Goal: Task Accomplishment & Management: Manage account settings

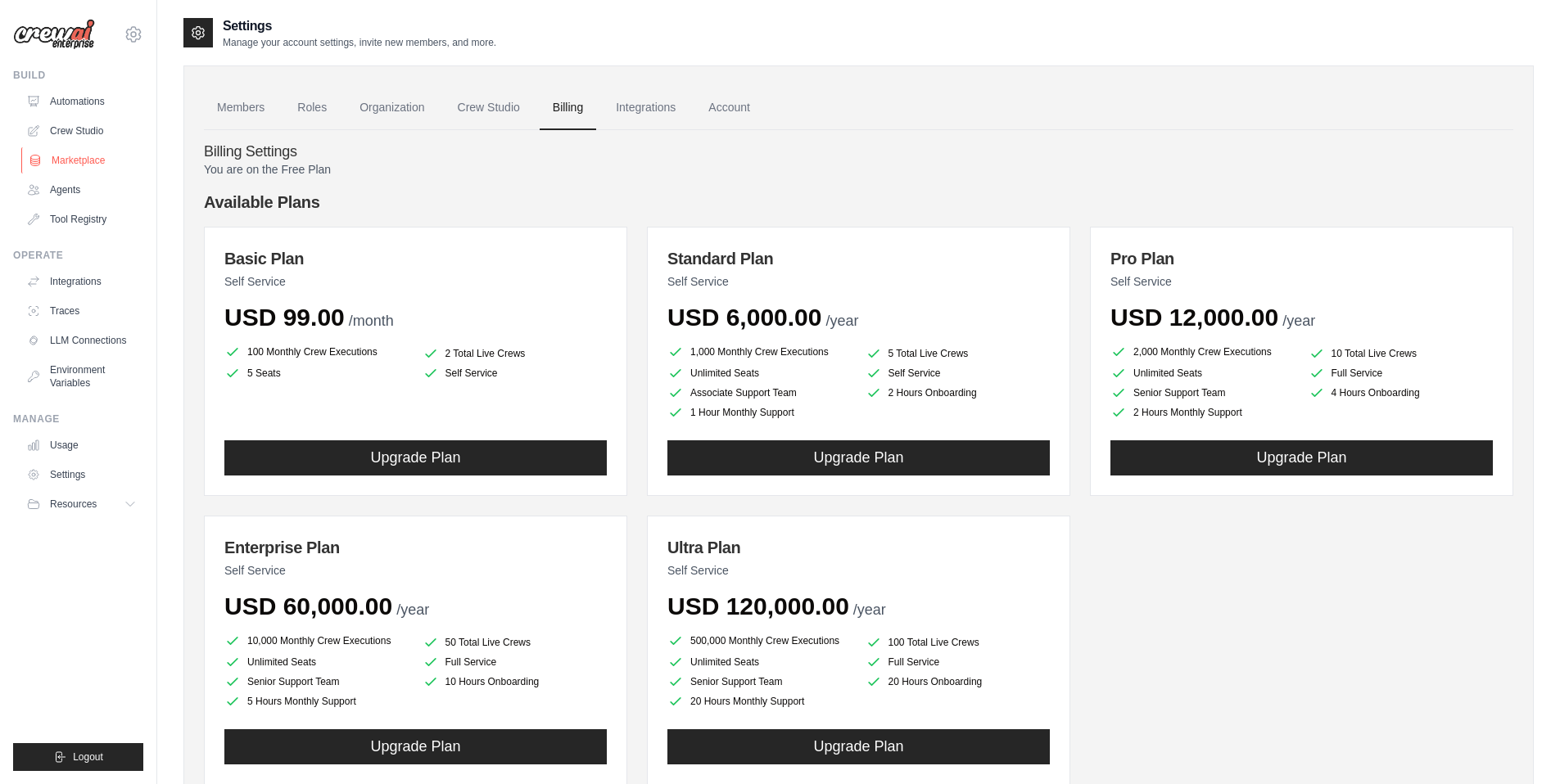
click at [106, 163] on link "Marketplace" at bounding box center [84, 160] width 124 height 26
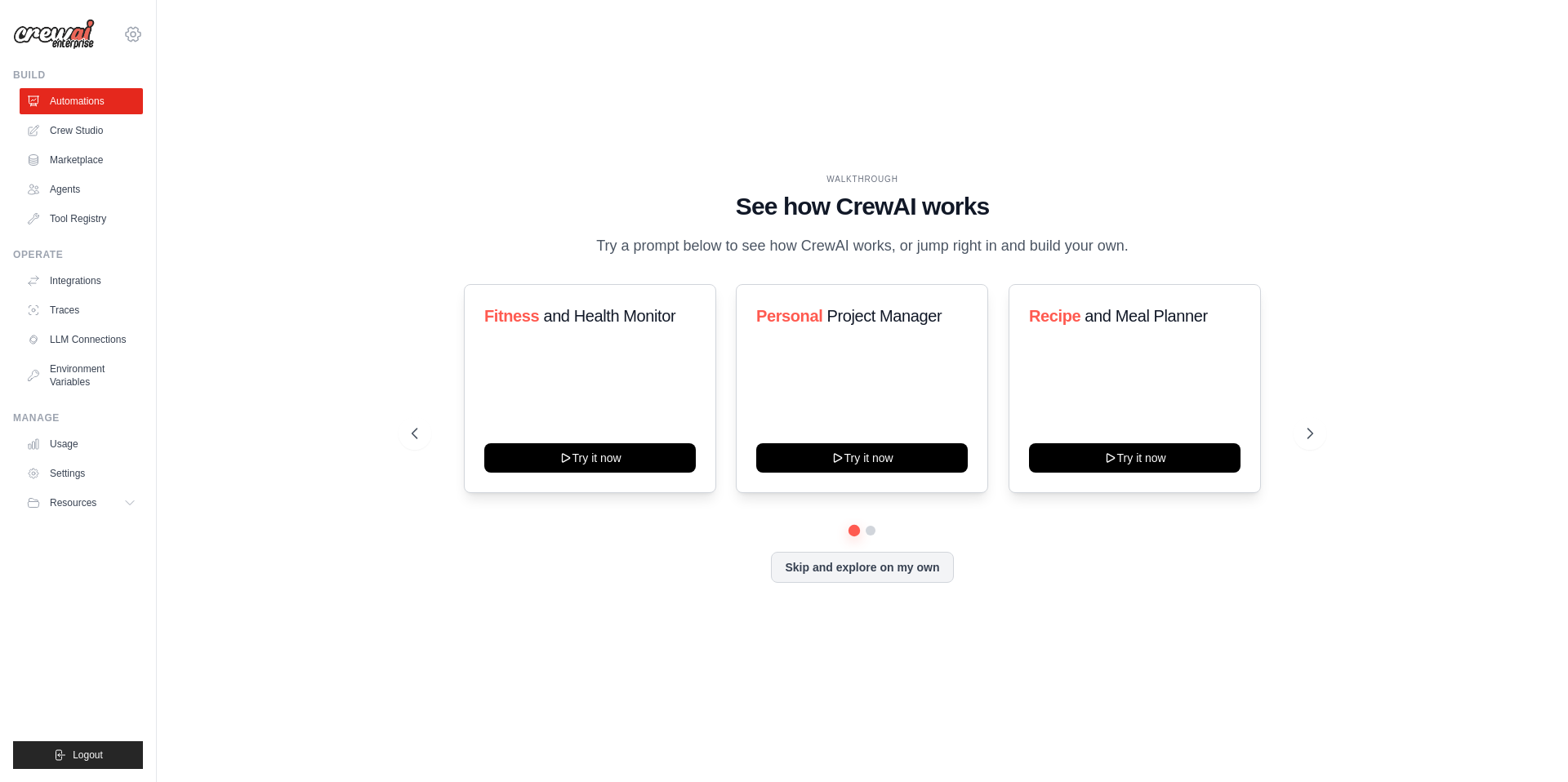
click at [136, 28] on icon at bounding box center [133, 34] width 20 height 20
click at [113, 107] on link "Settings" at bounding box center [132, 110] width 143 height 29
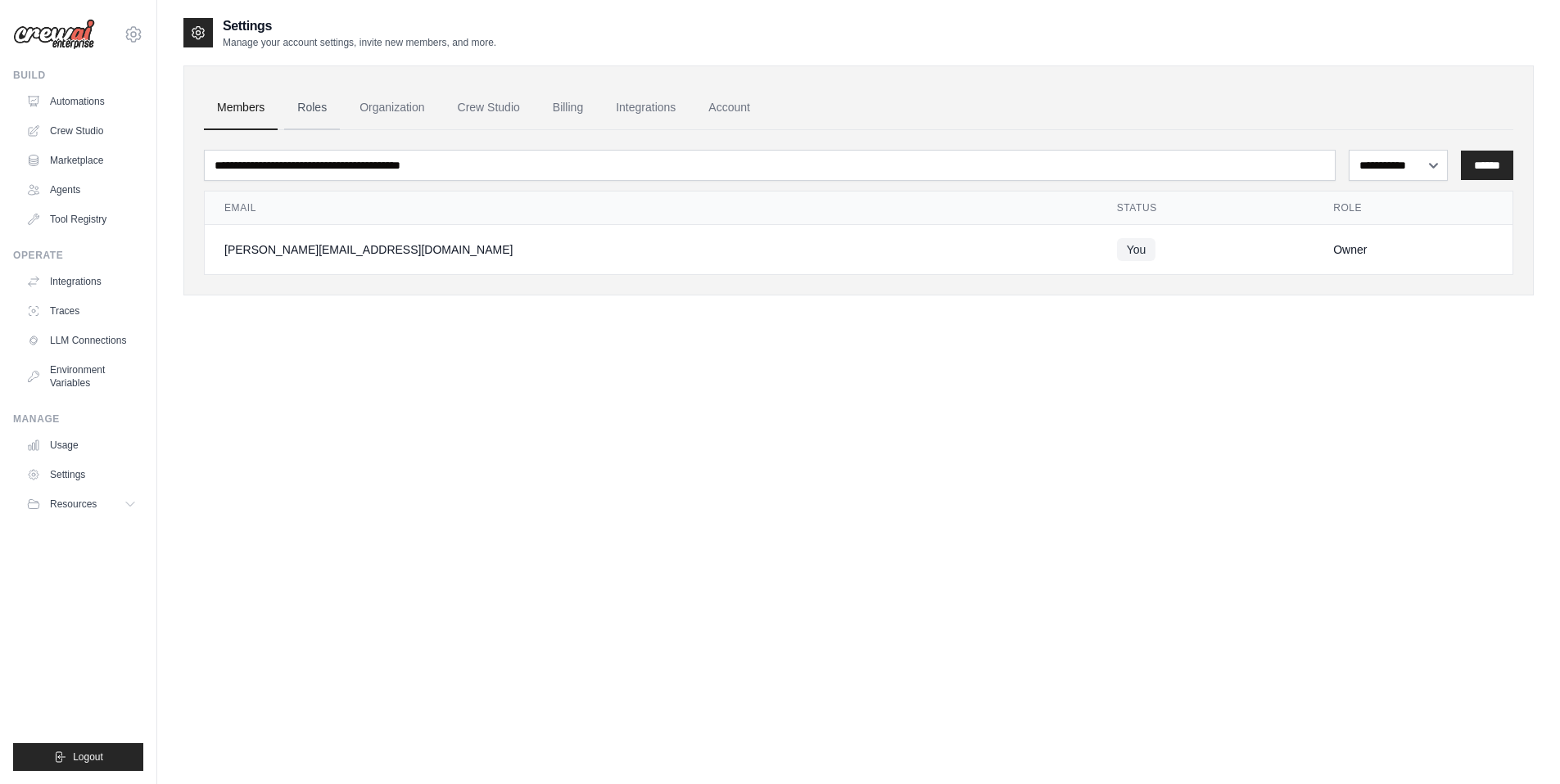
click at [321, 112] on link "Roles" at bounding box center [312, 108] width 56 height 44
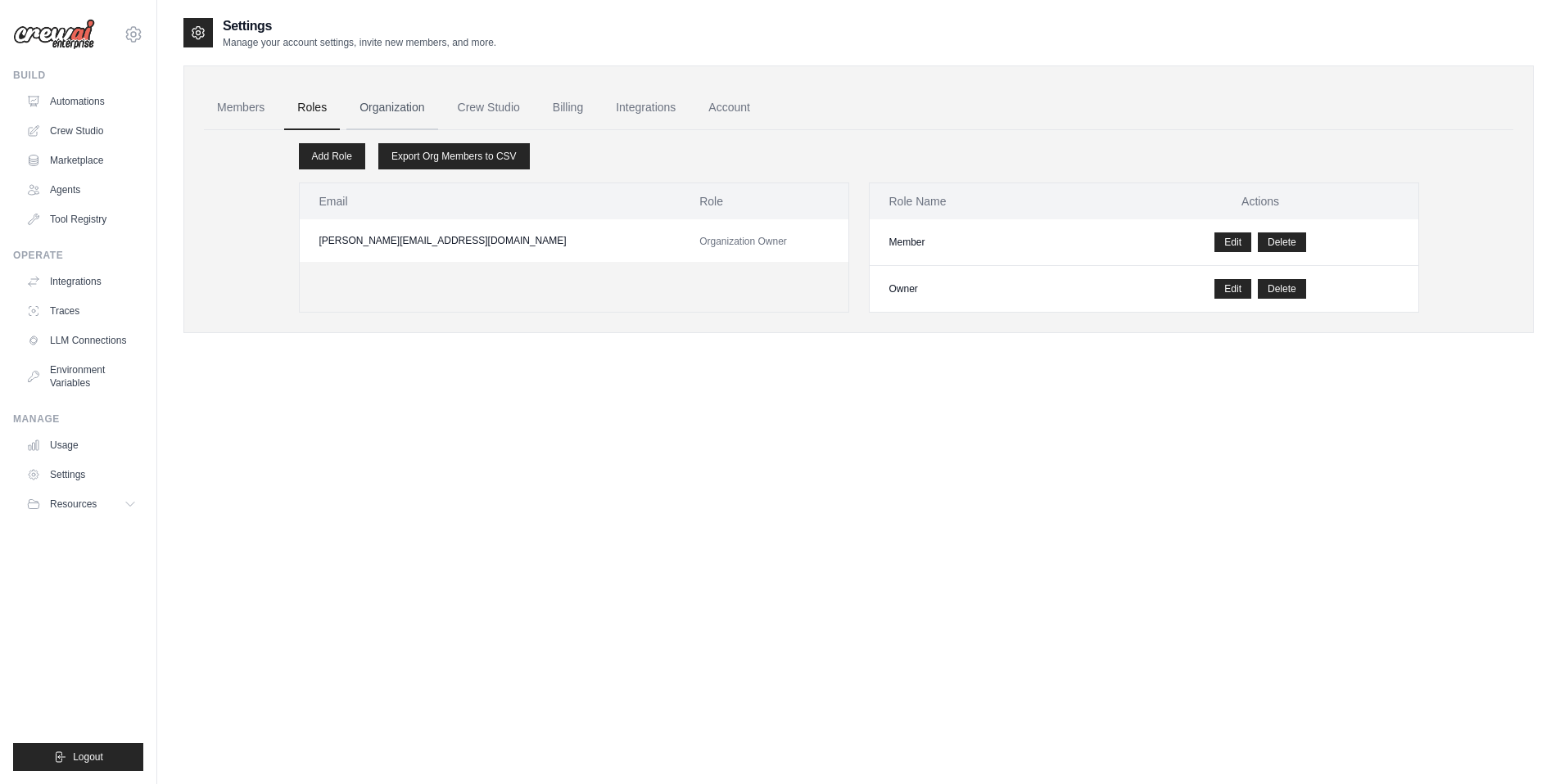
click at [387, 108] on link "Organization" at bounding box center [392, 108] width 91 height 44
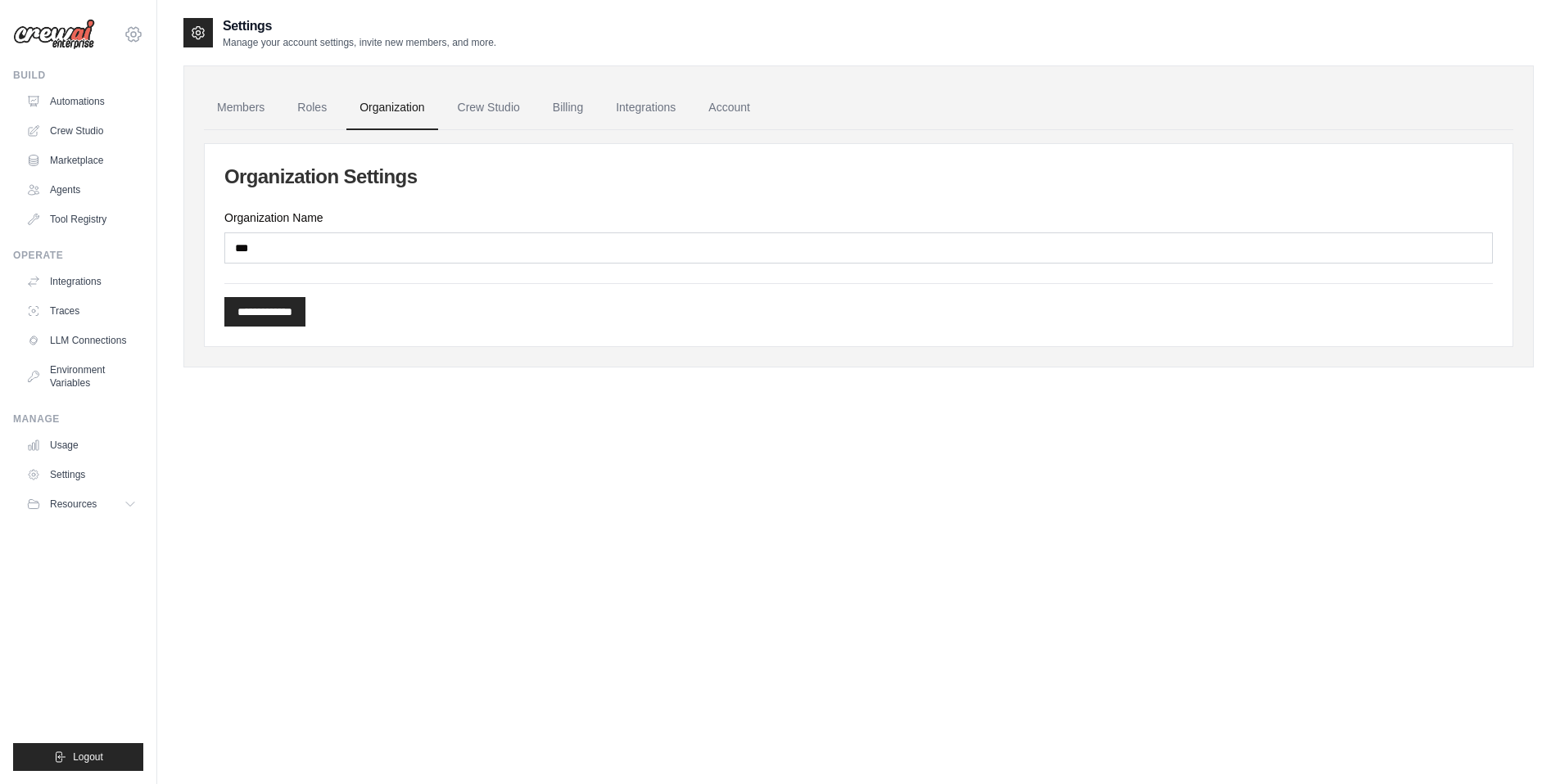
click at [134, 37] on icon at bounding box center [133, 34] width 20 height 20
click at [140, 74] on div "[PERSON_NAME][EMAIL_ADDRESS][DOMAIN_NAME]" at bounding box center [133, 70] width 118 height 16
click at [127, 106] on link "Settings" at bounding box center [133, 110] width 144 height 29
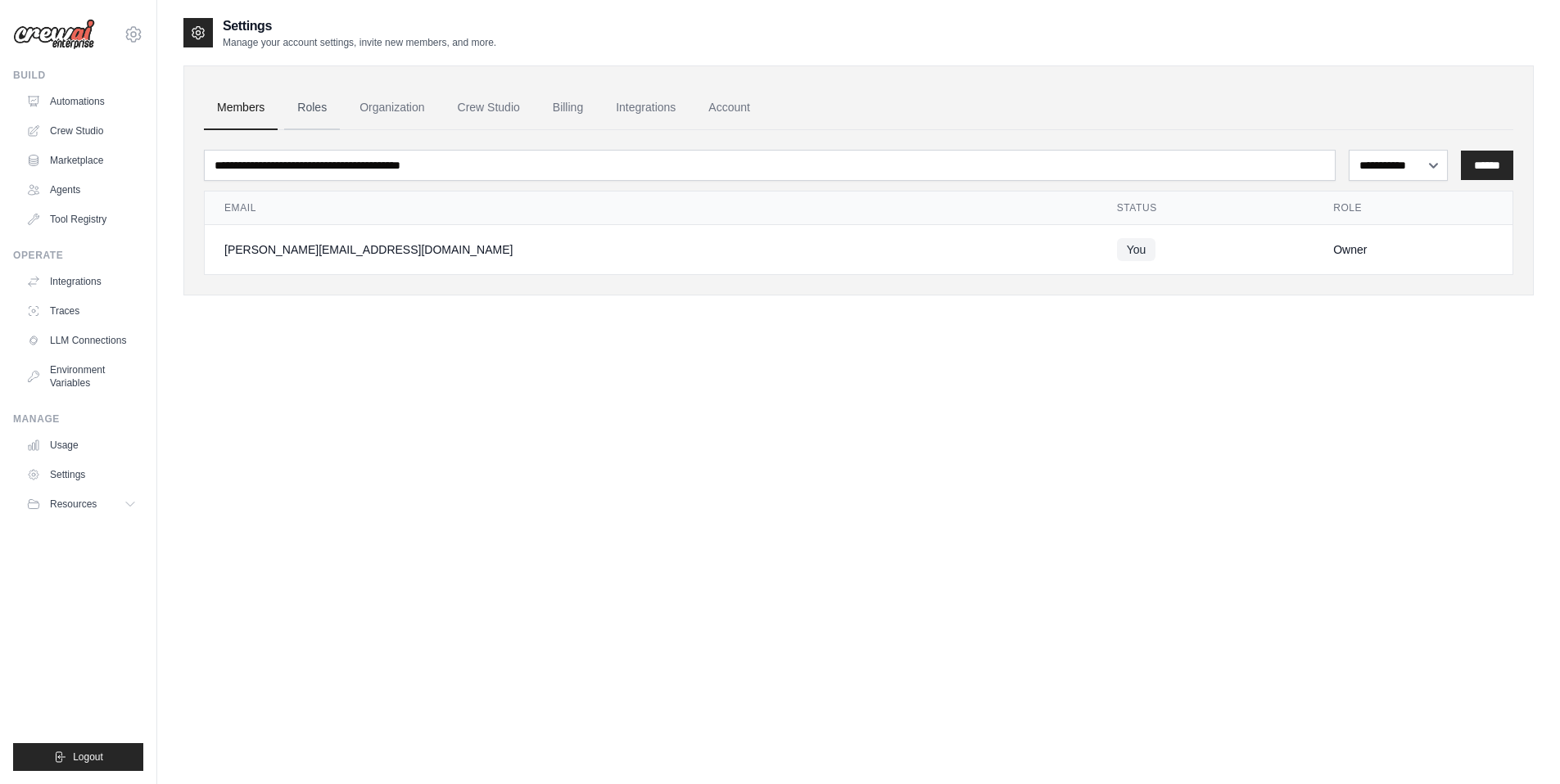
click at [333, 114] on link "Roles" at bounding box center [312, 108] width 56 height 44
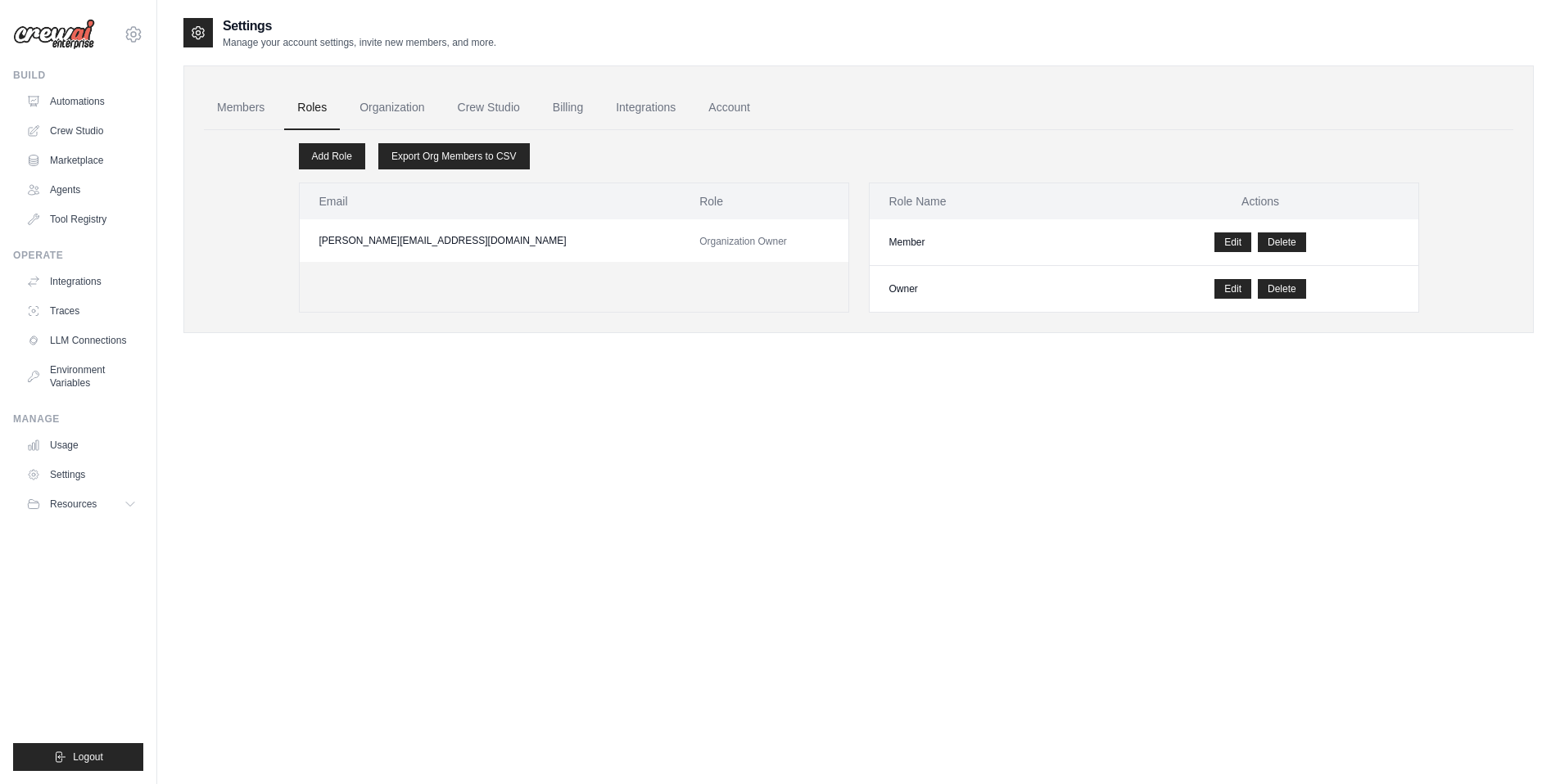
click at [409, 114] on link "Organization" at bounding box center [392, 108] width 91 height 44
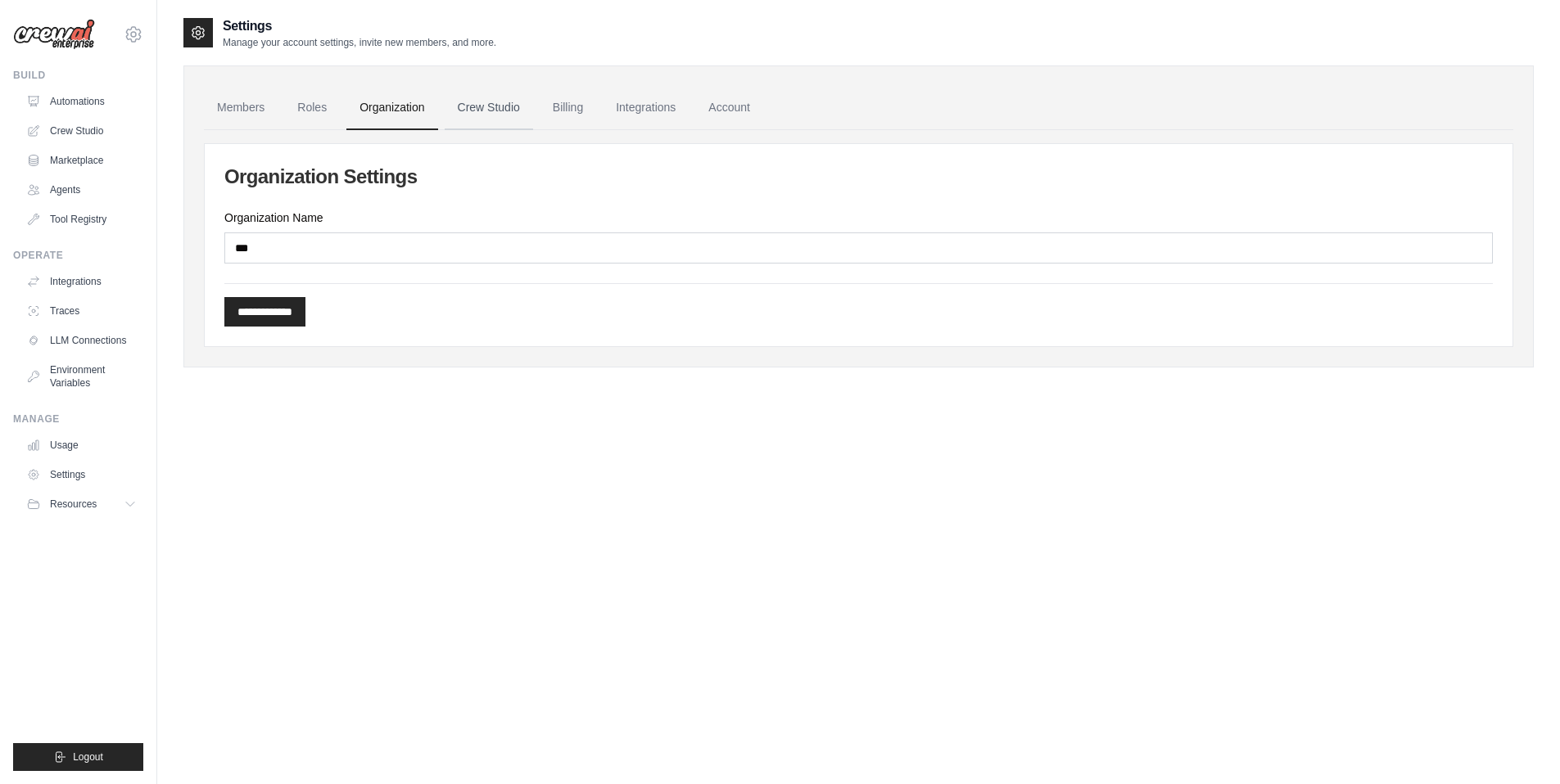
click at [465, 114] on link "Crew Studio" at bounding box center [489, 108] width 89 height 44
